Goal: Communication & Community: Answer question/provide support

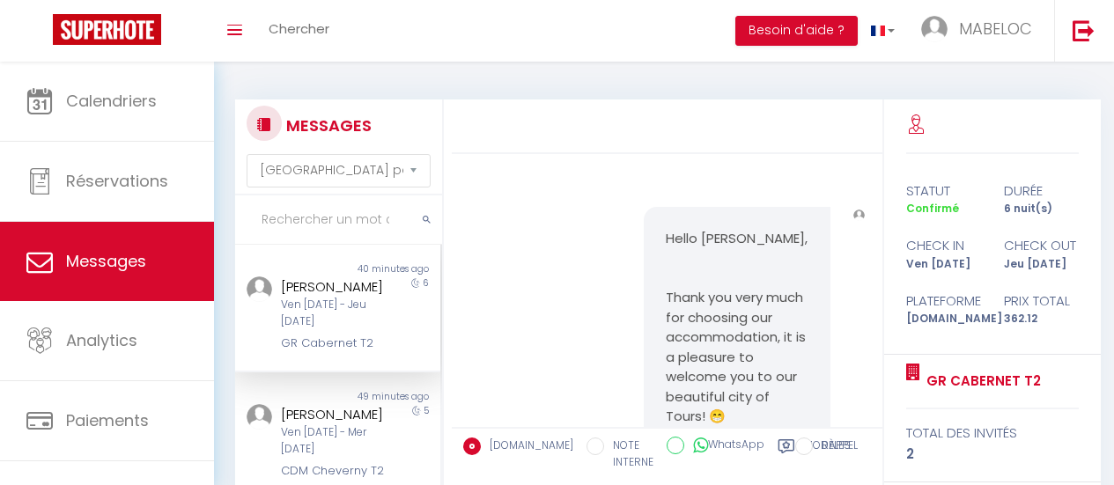
select select "message"
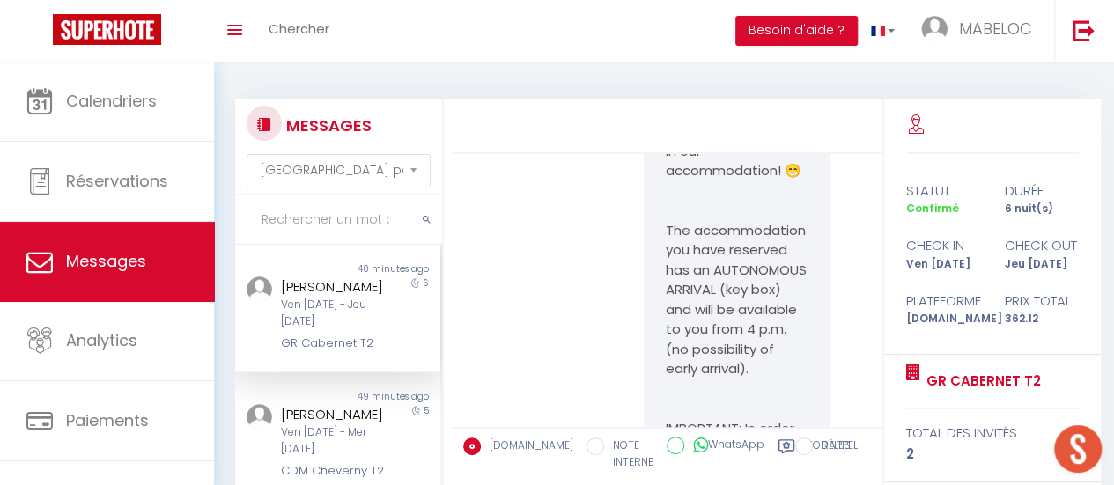
scroll to position [1199, 0]
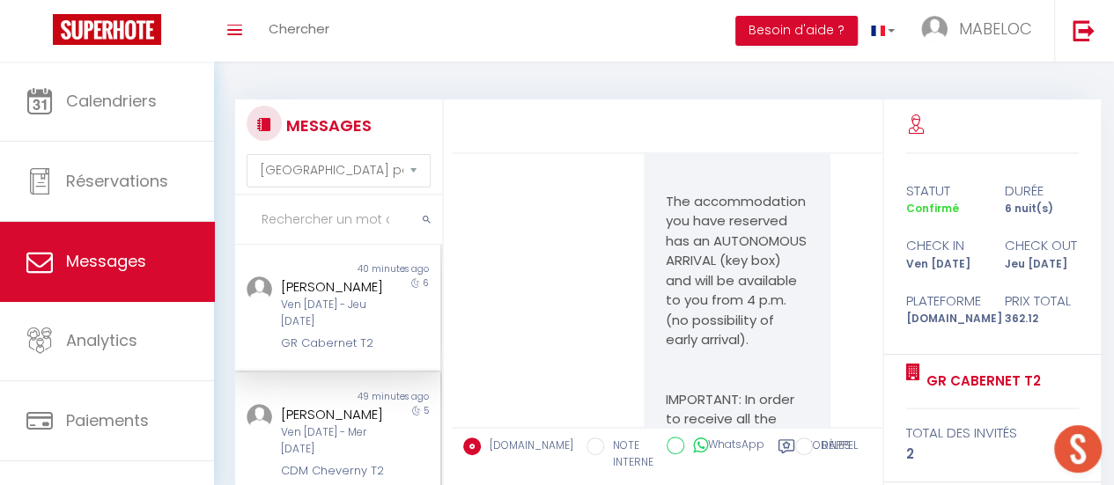
click at [301, 425] on div "[PERSON_NAME]" at bounding box center [335, 414] width 108 height 21
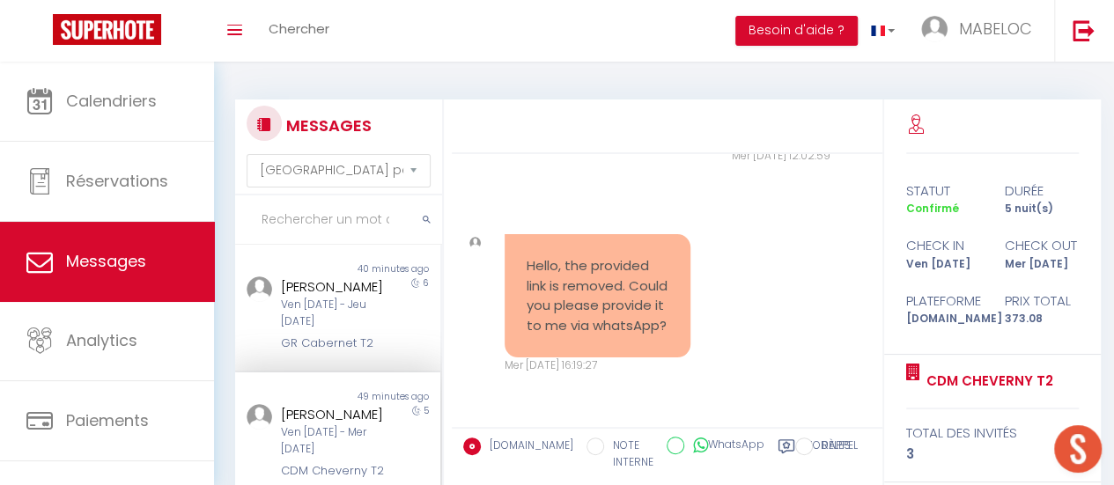
scroll to position [197, 0]
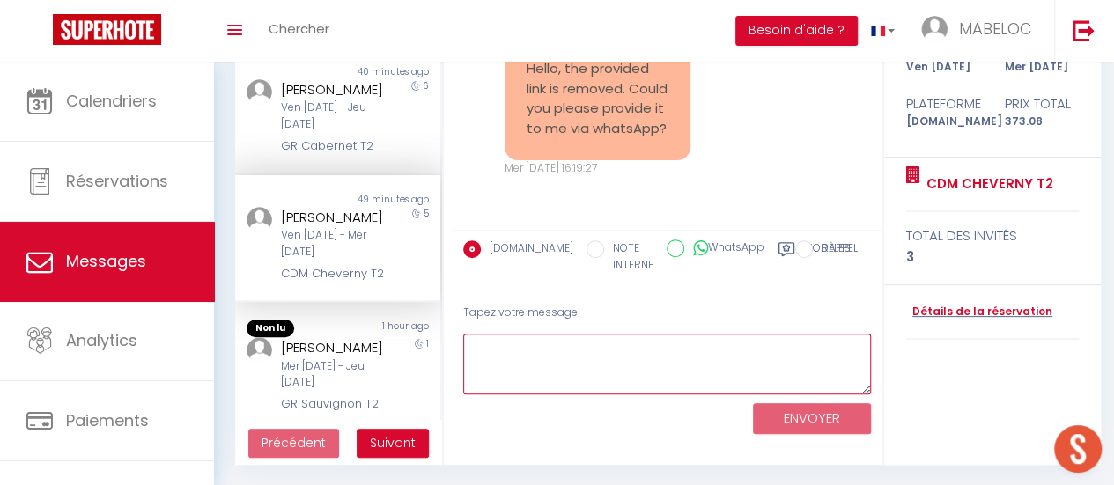
click at [595, 364] on textarea at bounding box center [667, 364] width 408 height 61
type textarea "T"
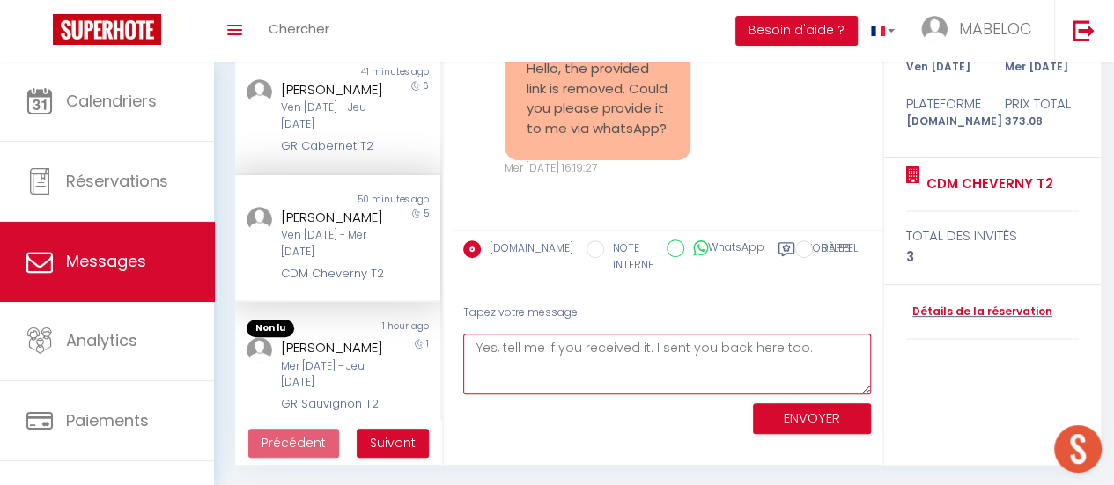
paste textarea "Voici les instructions d'arrivée: Code boite à clés : 8920 [URL][DOMAIN_NAME] (…"
type textarea "Yes, tell me if you received it. I sent you back here too. Voici les instructio…"
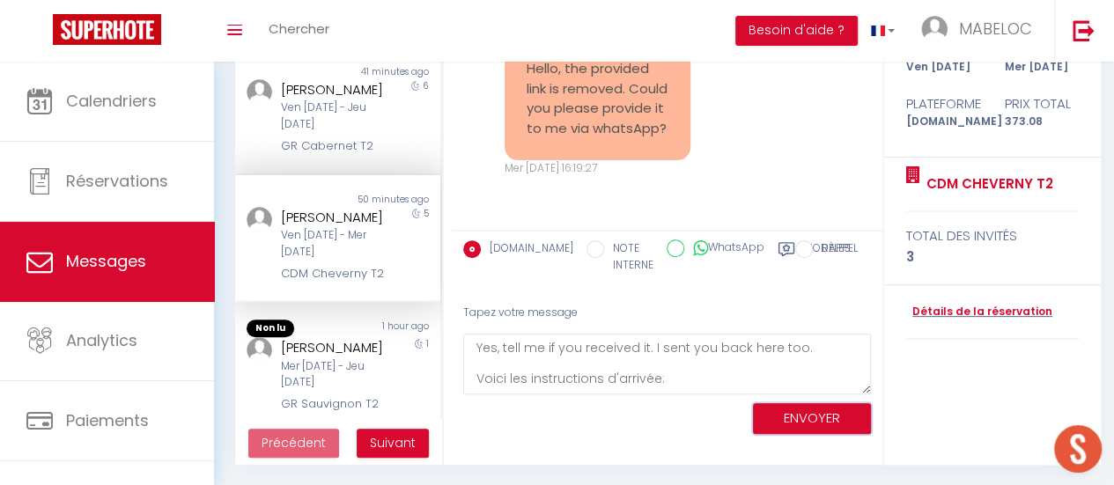
click at [809, 421] on button "ENVOYER" at bounding box center [812, 418] width 118 height 31
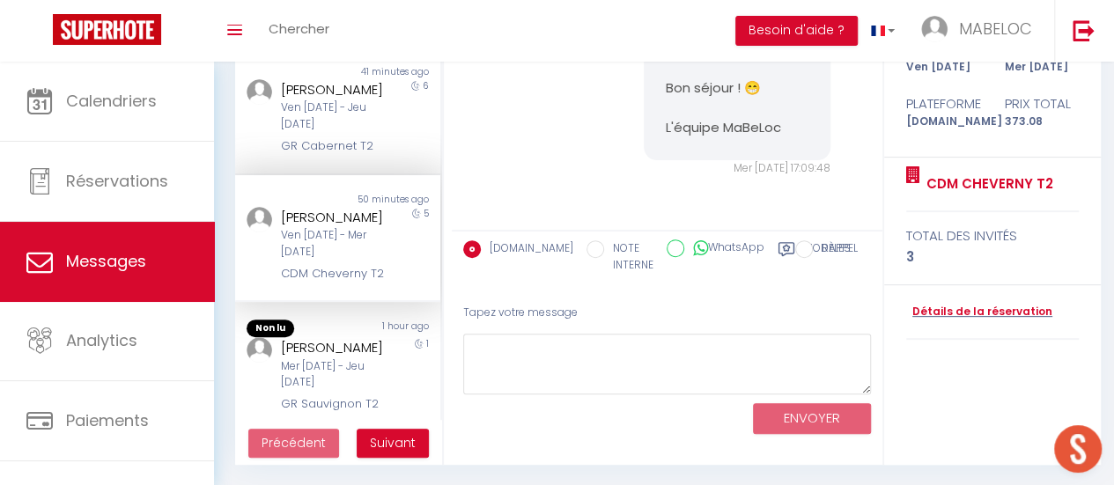
scroll to position [2739, 0]
drag, startPoint x: 657, startPoint y: 161, endPoint x: 749, endPoint y: 209, distance: 103.2
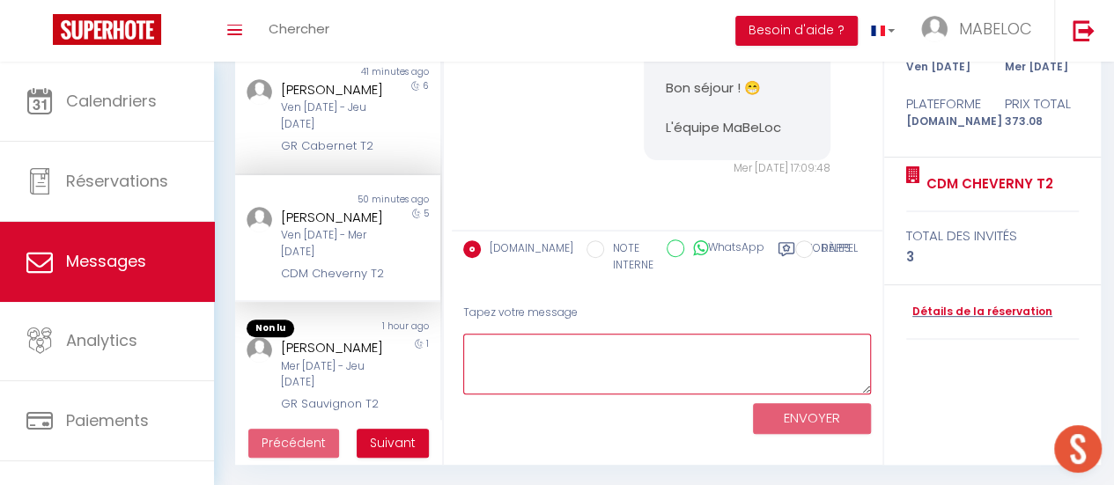
click at [634, 366] on textarea at bounding box center [667, 364] width 408 height 61
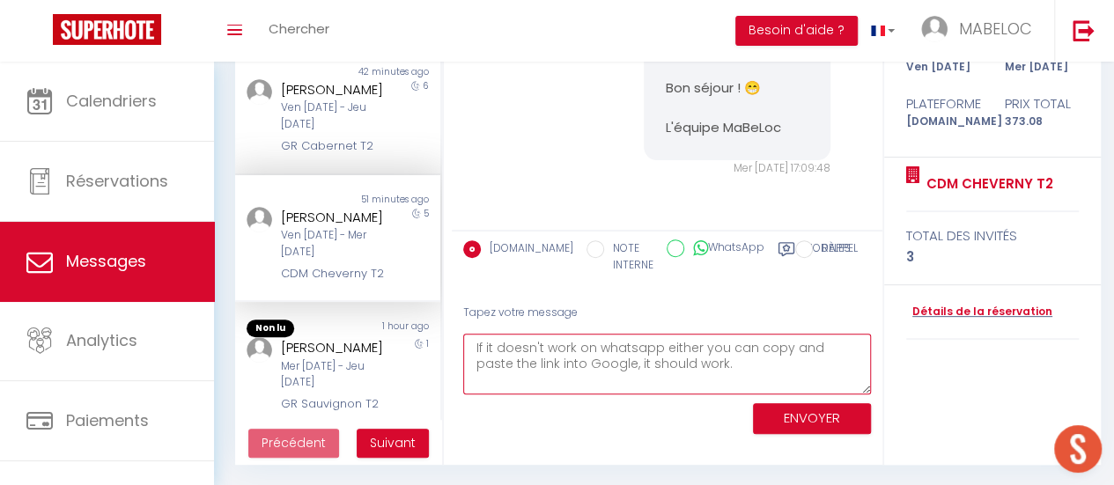
type textarea "If it doesn't work on whatsapp either you can copy and paste the link into Goog…"
click at [779, 411] on button "ENVOYER" at bounding box center [812, 418] width 118 height 31
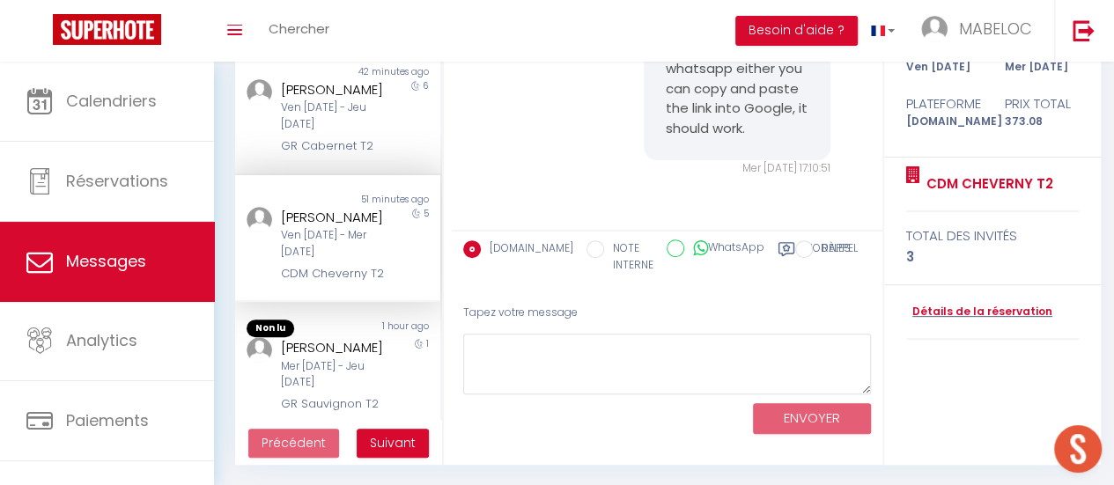
scroll to position [3284, 0]
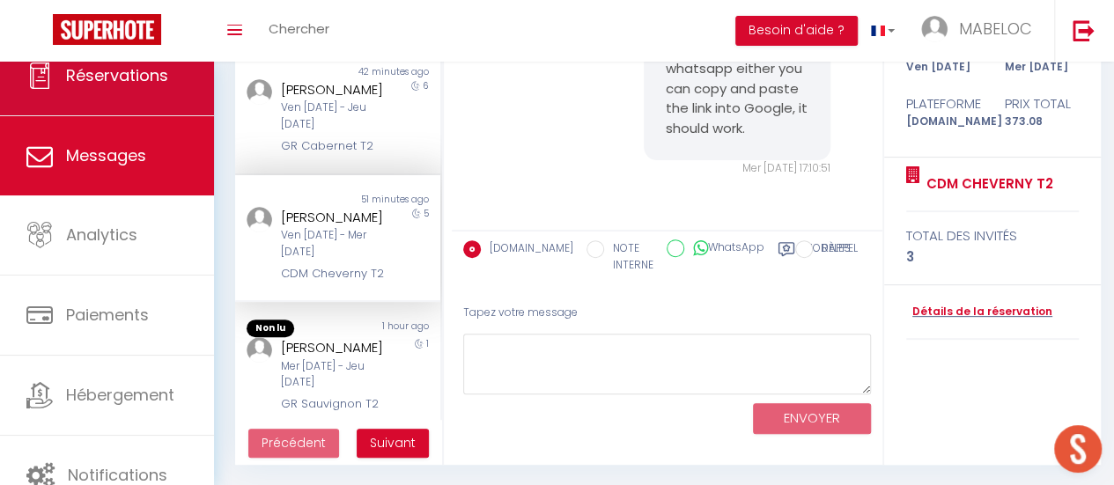
click at [113, 91] on link "Réservations" at bounding box center [107, 75] width 214 height 79
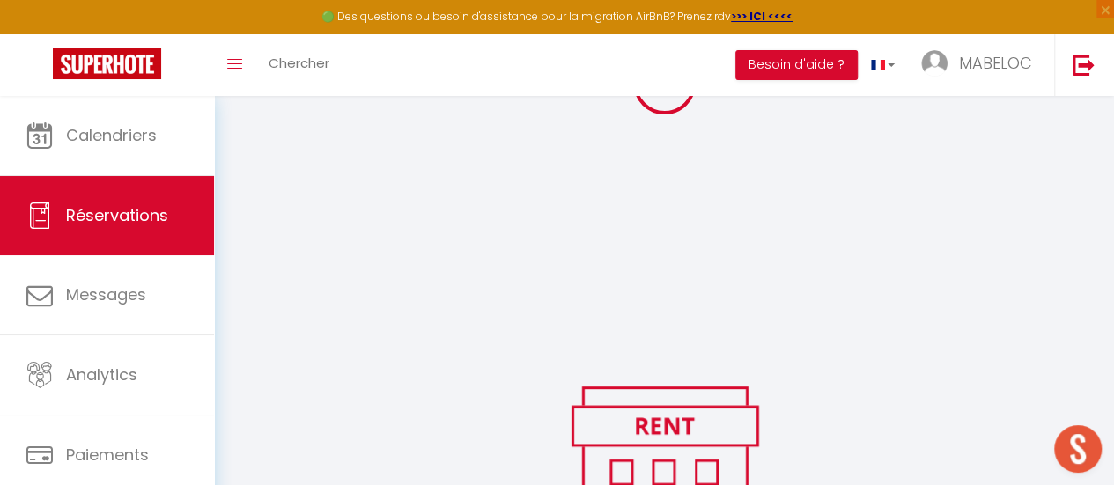
scroll to position [233, 0]
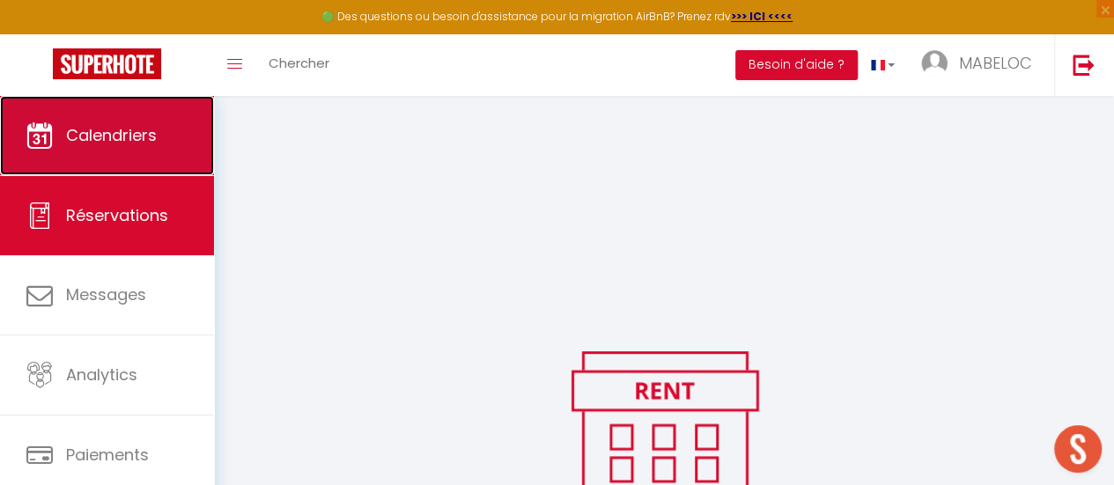
click at [122, 127] on span "Calendriers" at bounding box center [111, 135] width 91 height 22
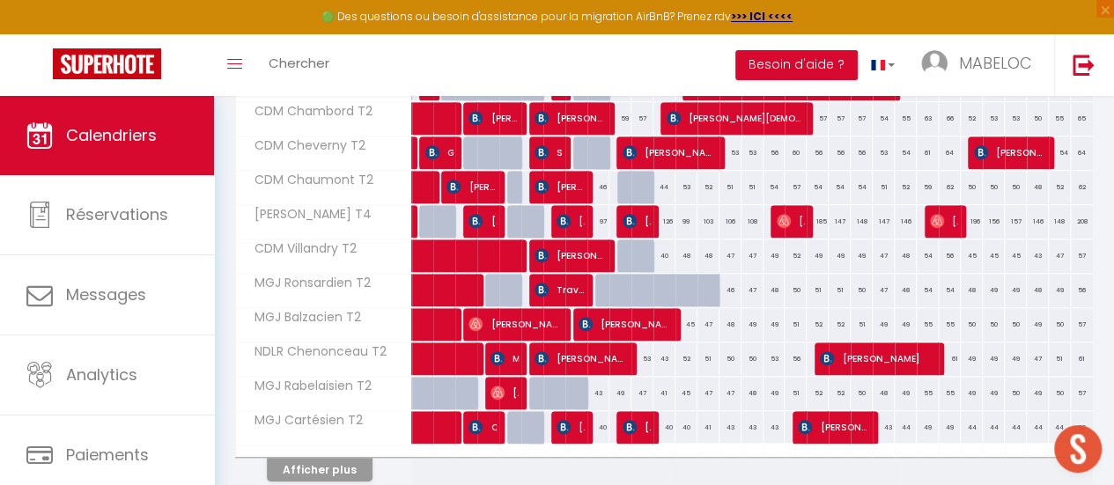
scroll to position [724, 0]
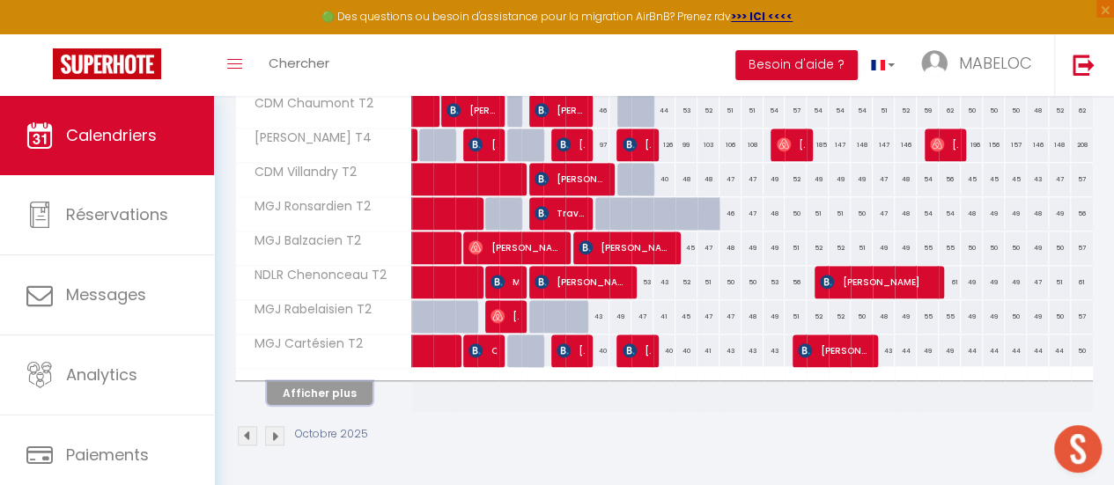
click at [340, 381] on button "Afficher plus" at bounding box center [320, 393] width 106 height 24
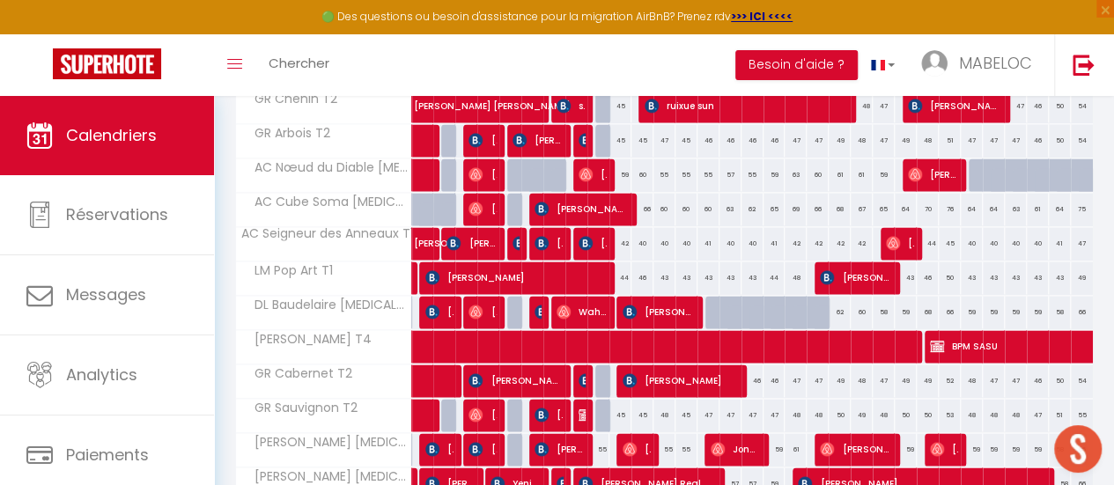
scroll to position [1138, 0]
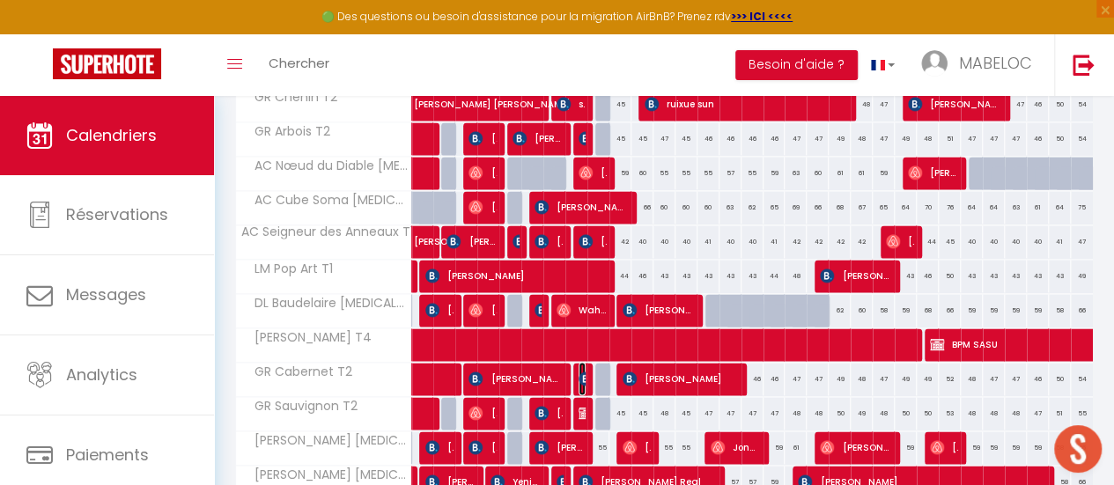
click at [579, 372] on img at bounding box center [586, 379] width 14 height 14
select select "OK"
select select "1"
select select "0"
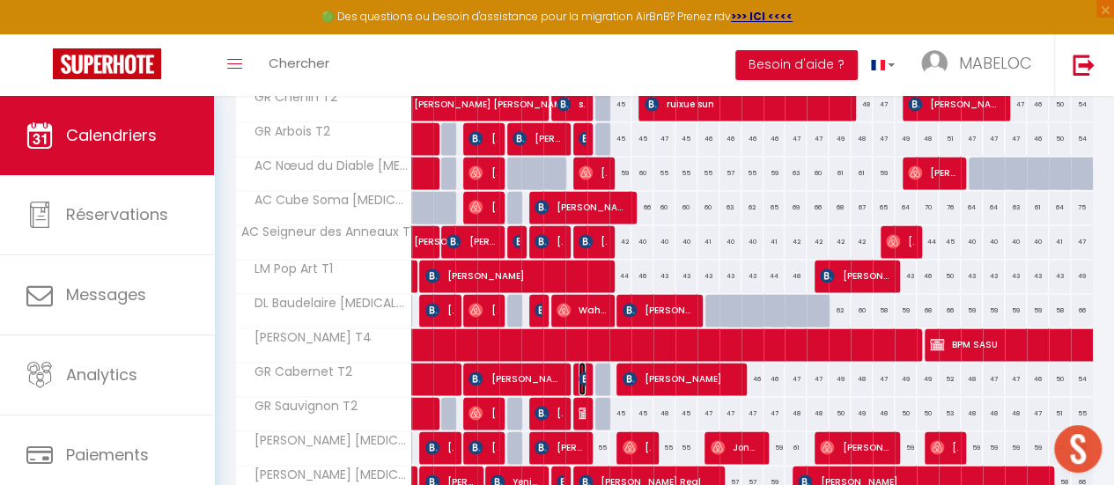
select select "1"
select select
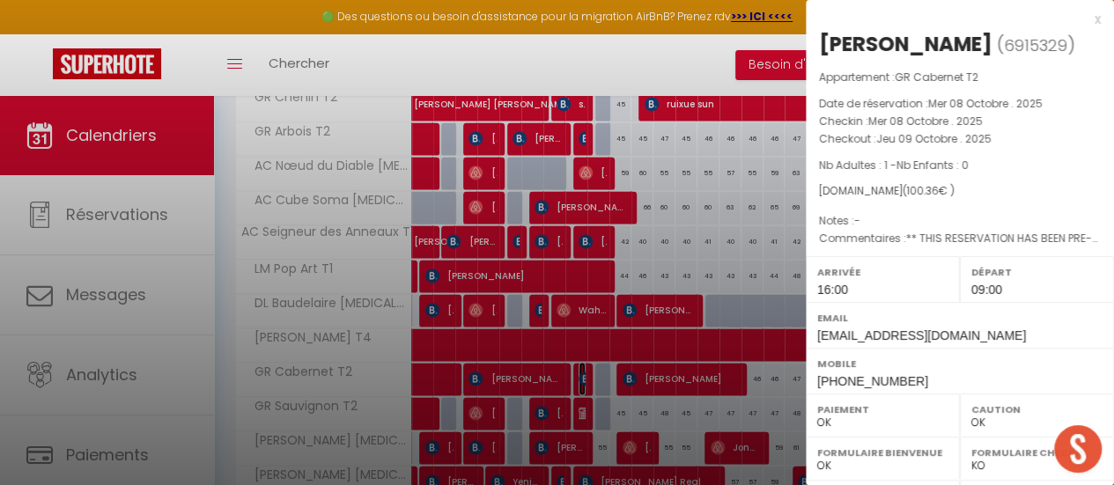
select select "19860"
click at [1084, 18] on div "x" at bounding box center [953, 19] width 295 height 21
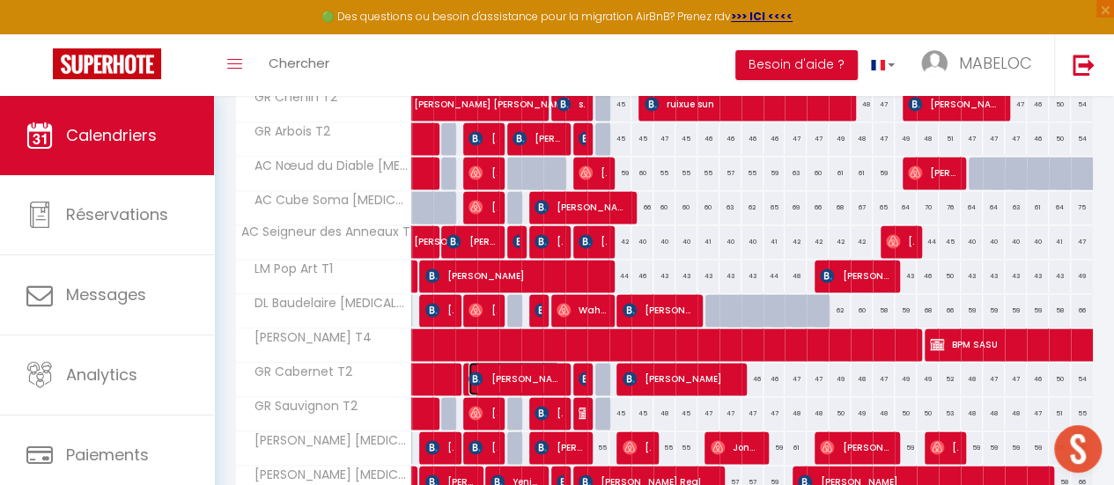
click at [543, 369] on span "[PERSON_NAME]" at bounding box center [515, 378] width 92 height 33
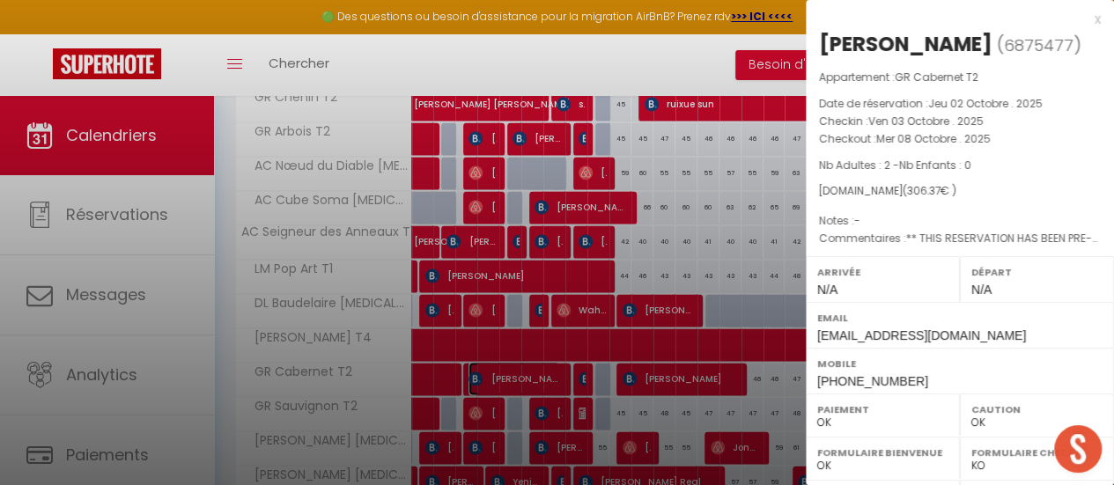
scroll to position [76, 0]
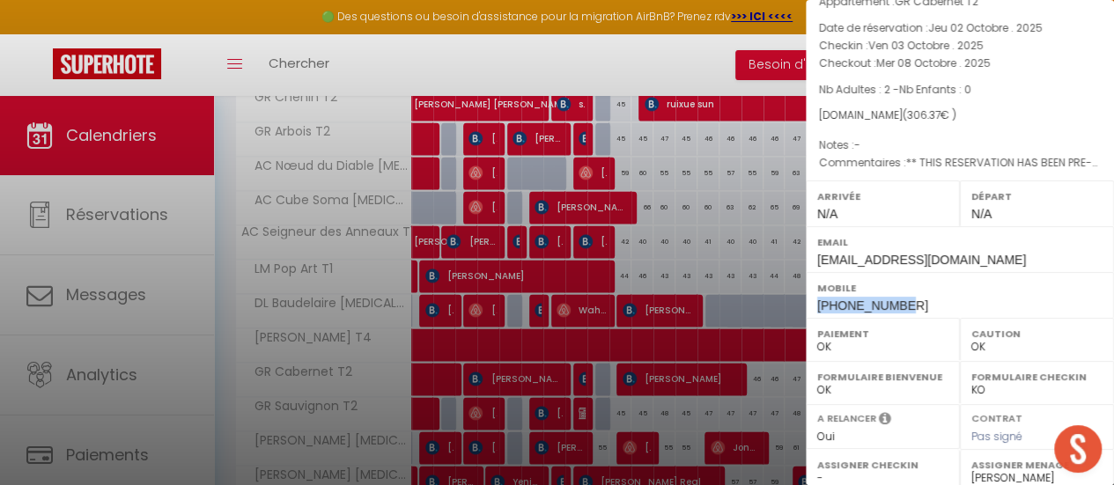
drag, startPoint x: 890, startPoint y: 300, endPoint x: 813, endPoint y: 307, distance: 76.9
click at [813, 307] on div "Mobile [PHONE_NUMBER]" at bounding box center [960, 295] width 308 height 46
copy span "[PHONE_NUMBER]"
click at [674, 55] on div at bounding box center [557, 242] width 1114 height 485
